Goal: Information Seeking & Learning: Understand process/instructions

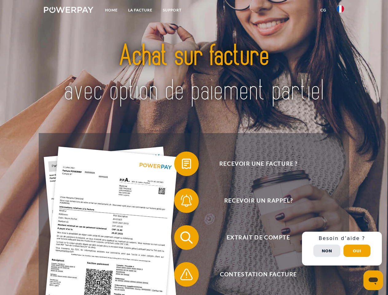
click at [68, 11] on img at bounding box center [68, 10] width 49 height 6
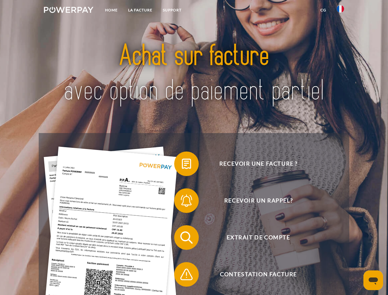
click at [340, 11] on img at bounding box center [339, 8] width 7 height 7
click at [323, 10] on link "CG" at bounding box center [323, 10] width 16 height 11
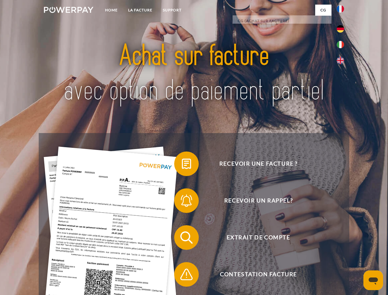
click at [182, 165] on span at bounding box center [177, 163] width 31 height 31
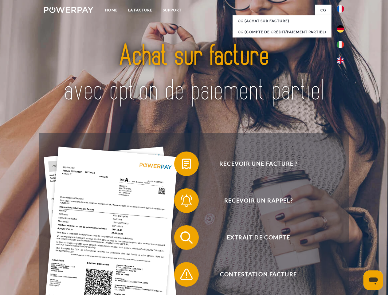
click at [182, 202] on span at bounding box center [177, 200] width 31 height 31
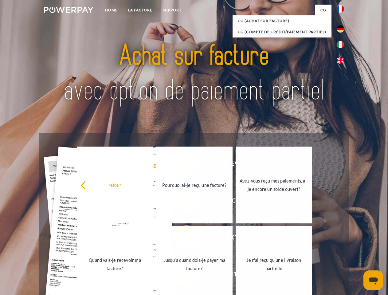
click at [182, 239] on link "Jusqu'à quand dois-je payer ma facture?" at bounding box center [194, 264] width 76 height 77
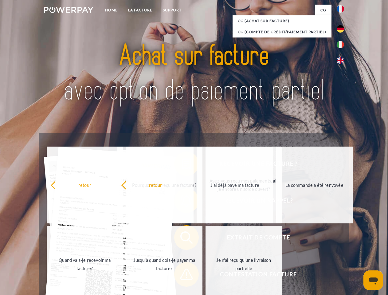
click at [182, 275] on span at bounding box center [177, 274] width 31 height 31
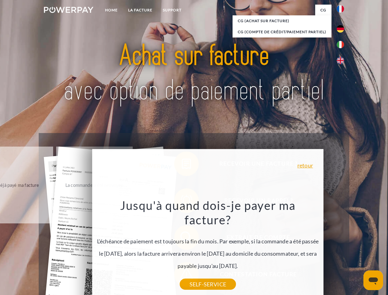
click at [342, 248] on div "Recevoir une facture ? Recevoir un rappel? Extrait de compte retour" at bounding box center [194, 256] width 310 height 246
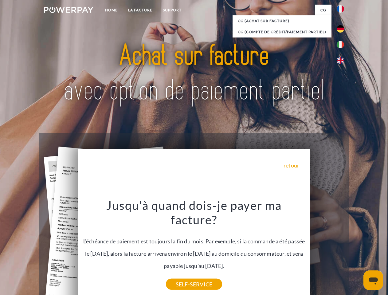
click at [327, 250] on span "Extrait de compte" at bounding box center [258, 237] width 150 height 25
click at [357, 251] on header "Home LA FACTURE Support" at bounding box center [194, 212] width 388 height 424
